Goal: Check status: Check status

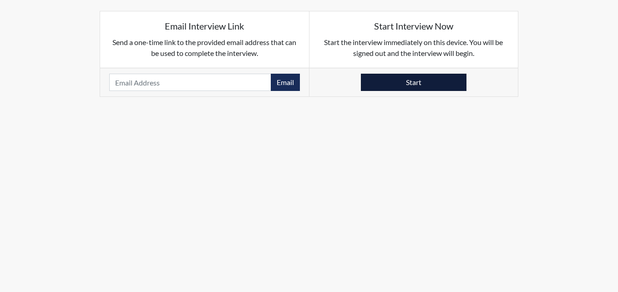
click at [410, 82] on button "Start" at bounding box center [413, 82] width 105 height 17
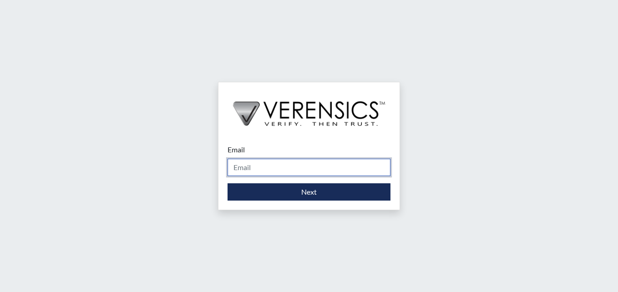
click at [295, 173] on input "Email" at bounding box center [308, 167] width 163 height 17
type input "[PERSON_NAME][EMAIL_ADDRESS][DOMAIN_NAME]"
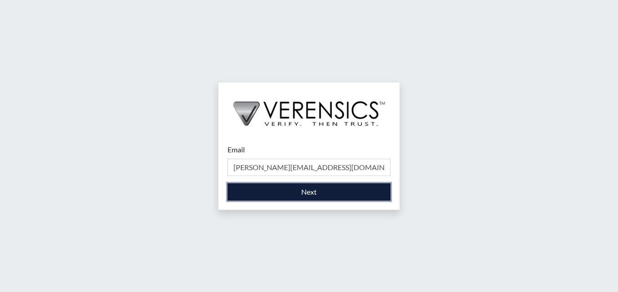
click at [298, 191] on button "Next" at bounding box center [308, 191] width 163 height 17
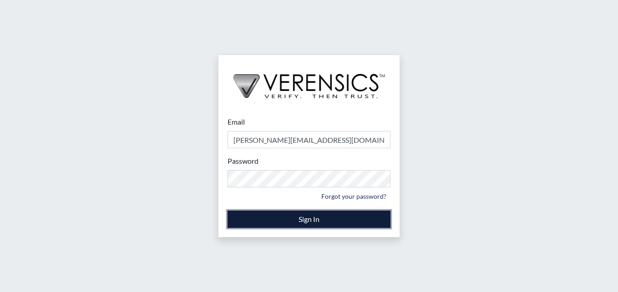
click at [309, 218] on button "Sign In" at bounding box center [308, 219] width 163 height 17
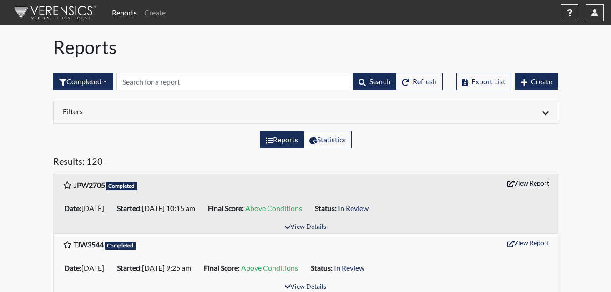
click at [521, 184] on button "View Report" at bounding box center [528, 183] width 50 height 14
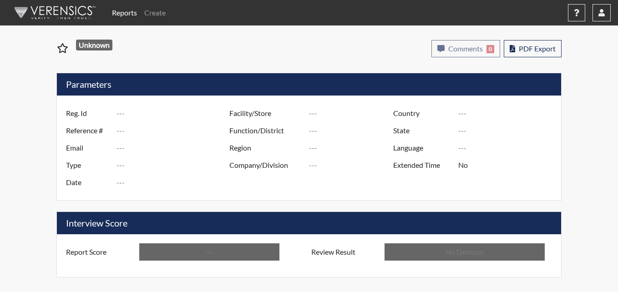
type input "JPW2705"
type input "51677"
type input "---"
type input "Corrections Pre-Employment"
type input "[DATE]"
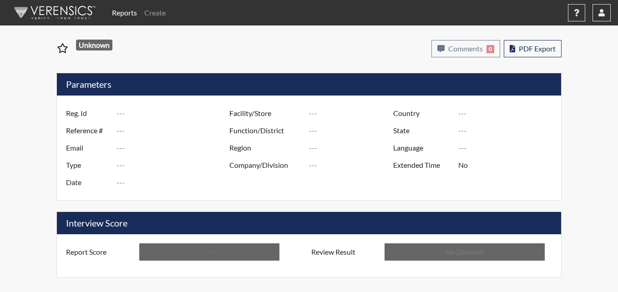
type input "[PERSON_NAME]"
type input "[GEOGRAPHIC_DATA]"
type input "[US_STATE]"
type input "English"
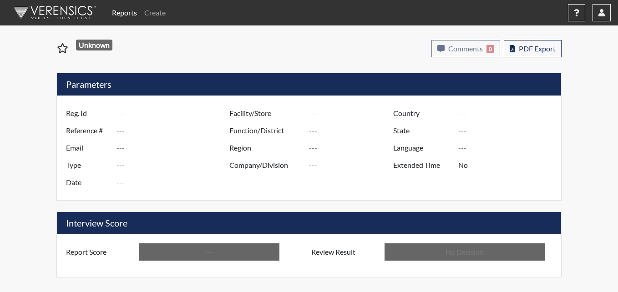
type input "Above Conditions"
type input "In Review"
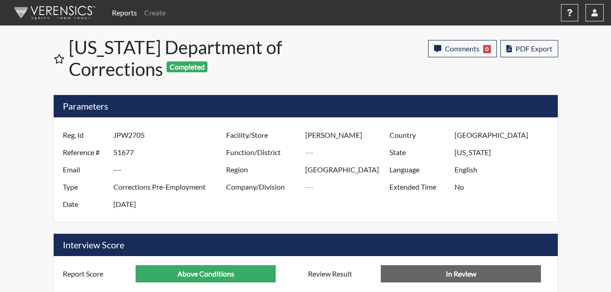
scroll to position [454568, 454341]
